Goal: Task Accomplishment & Management: Use online tool/utility

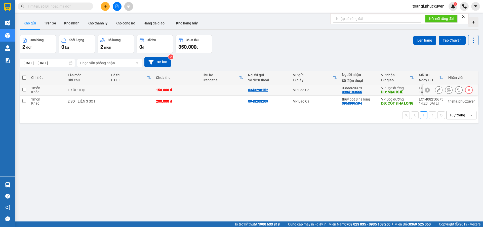
click at [437, 90] on icon at bounding box center [439, 90] width 4 height 4
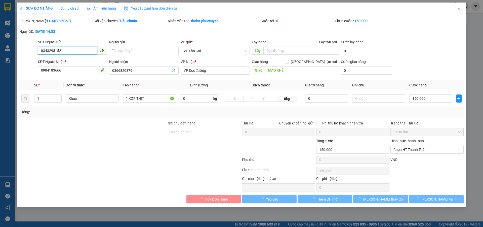
type input "0343298152"
type input "0984183666"
type input "0366820379"
type input "MẠO KHÊ"
type input "150.000"
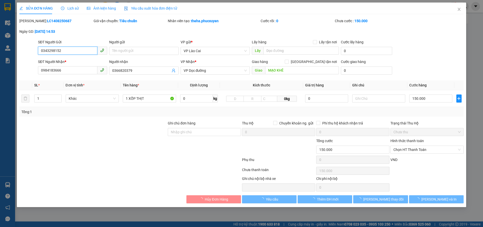
type input "150.000"
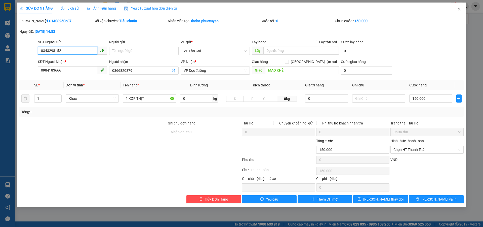
drag, startPoint x: 70, startPoint y: 51, endPoint x: 19, endPoint y: 62, distance: 52.1
click at [19, 62] on form "SĐT Người Gửi 0343298152 0343298152 Người gửi Tên người gửi VP gửi * VP Lào Cai…" at bounding box center [241, 57] width 444 height 37
click at [26, 75] on div "SĐT Người Nhận * 0984183666 0984183666 Người nhận 0366820379 VP Nhận * VP Dọc đ…" at bounding box center [241, 68] width 445 height 18
click at [460, 10] on icon "close" at bounding box center [459, 9] width 4 height 4
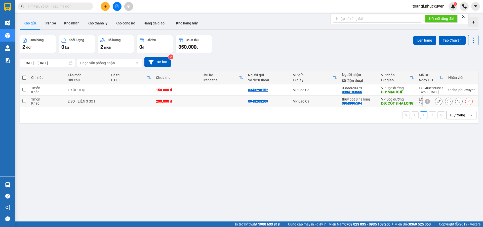
click at [437, 103] on icon at bounding box center [439, 101] width 4 height 4
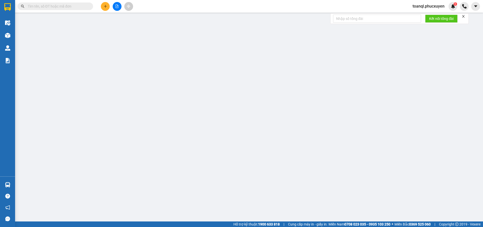
type input "0948208209"
type input "0968996594"
type input "thuỷ cột 8 hạ long"
type input "CỘT 8 HẠ LONG"
type input "200.000"
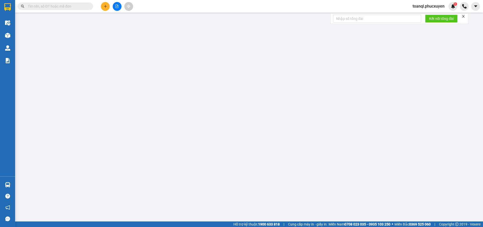
type input "200.000"
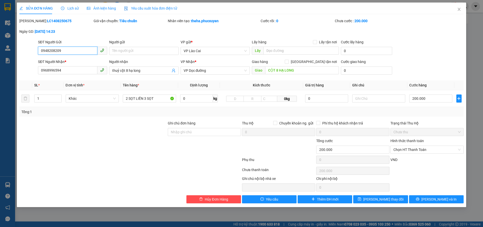
drag, startPoint x: 64, startPoint y: 51, endPoint x: 30, endPoint y: 59, distance: 34.4
click at [30, 59] on form "SĐT Người Gửi 0948208209 0948208209 Người gửi Tên người gửi VP gửi * VP Lào Cai…" at bounding box center [241, 57] width 444 height 37
drag, startPoint x: 68, startPoint y: 72, endPoint x: 0, endPoint y: 76, distance: 68.1
click at [0, 76] on div "SỬA ĐƠN HÀNG Lịch sử Ảnh kiện hàng Yêu cầu xuất hóa đơn điện tử Total Paid Fee …" at bounding box center [241, 113] width 483 height 227
click at [459, 10] on icon "close" at bounding box center [459, 9] width 3 height 3
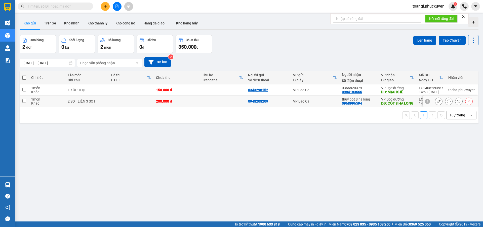
click at [161, 101] on div "200.000 đ" at bounding box center [176, 101] width 41 height 4
checkbox input "true"
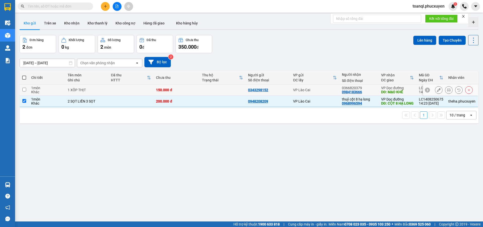
click at [160, 85] on td "150.000 đ" at bounding box center [176, 89] width 46 height 11
checkbox input "true"
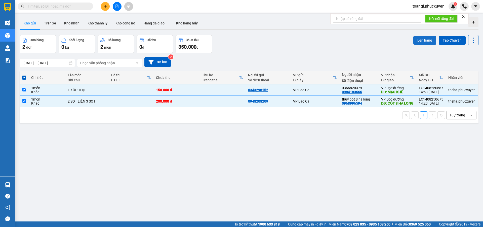
click at [414, 39] on button "Lên hàng" at bounding box center [424, 40] width 23 height 9
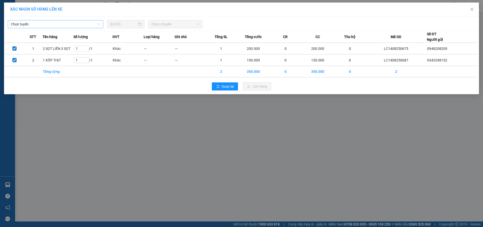
click at [54, 26] on span "Chọn tuyến" at bounding box center [55, 24] width 89 height 8
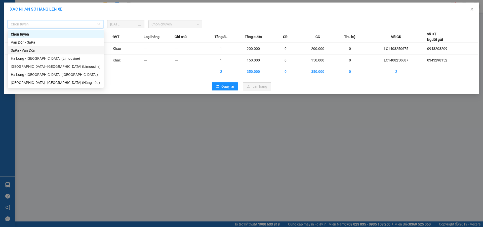
drag, startPoint x: 26, startPoint y: 50, endPoint x: 159, endPoint y: 23, distance: 135.2
click at [30, 48] on div "SaPa - Vân Đồn" at bounding box center [56, 51] width 90 height 6
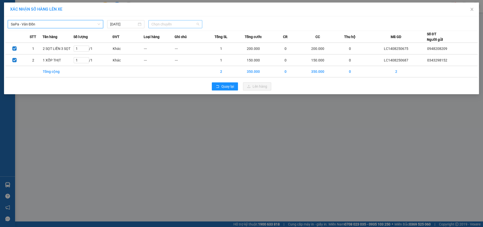
click at [174, 22] on span "Chọn chuyến" at bounding box center [175, 24] width 48 height 8
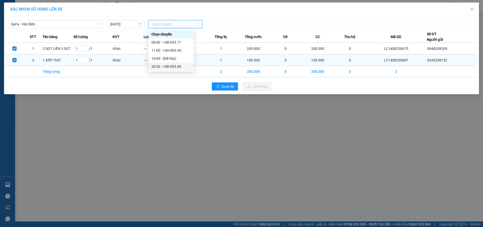
drag, startPoint x: 169, startPoint y: 66, endPoint x: 176, endPoint y: 66, distance: 6.8
click at [172, 66] on div "20:30 - 14B-005.68" at bounding box center [170, 67] width 39 height 6
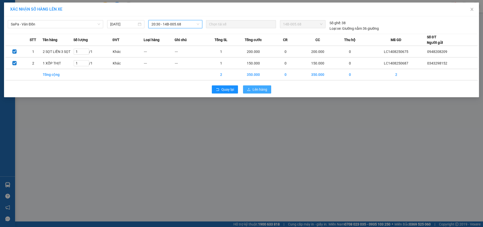
click at [261, 86] on button "Lên hàng" at bounding box center [257, 89] width 28 height 8
